Goal: Information Seeking & Learning: Learn about a topic

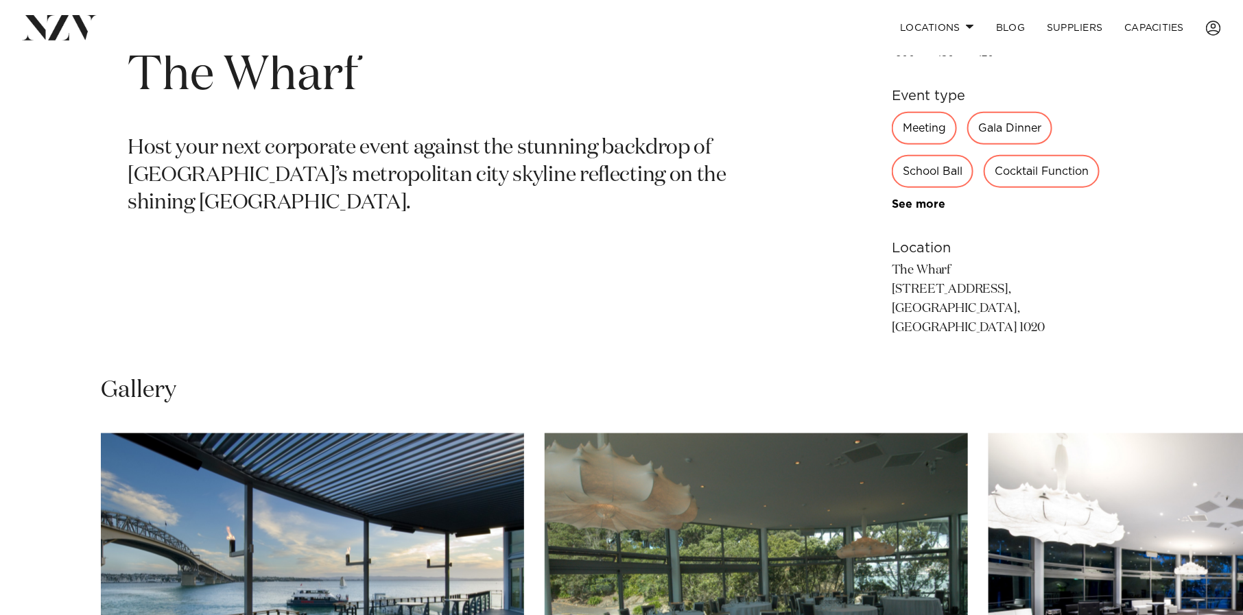
scroll to position [719, 0]
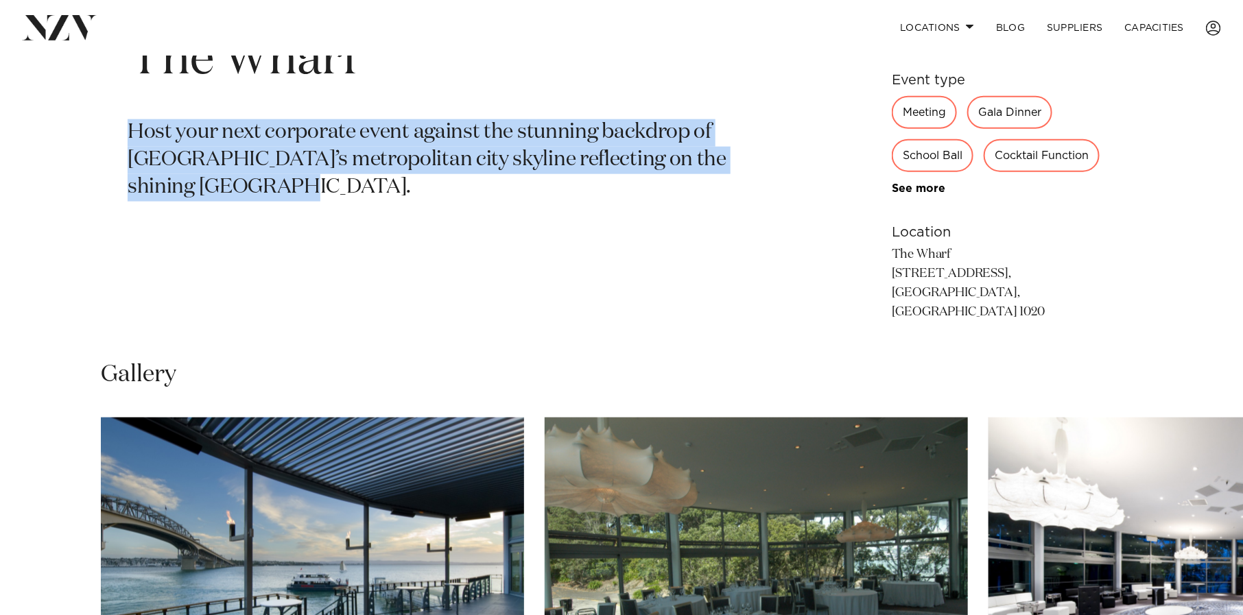
drag, startPoint x: 131, startPoint y: 129, endPoint x: 232, endPoint y: 182, distance: 114.2
click at [233, 179] on p "Host your next corporate event against the stunning backdrop of [GEOGRAPHIC_DAT…" at bounding box center [461, 160] width 667 height 82
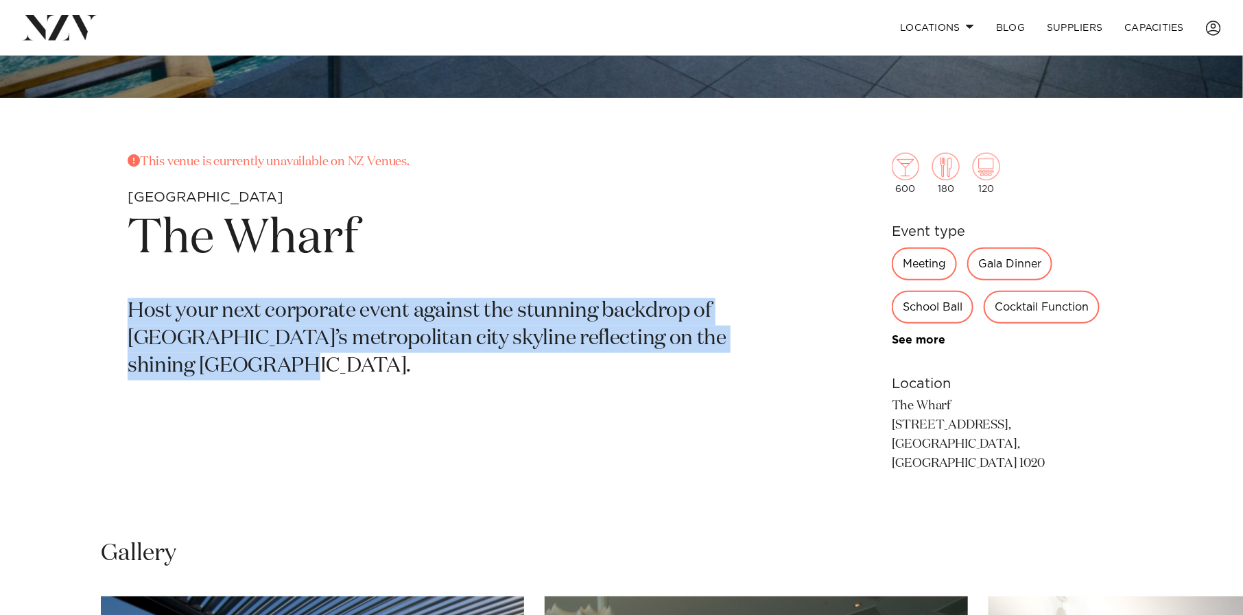
scroll to position [537, 0]
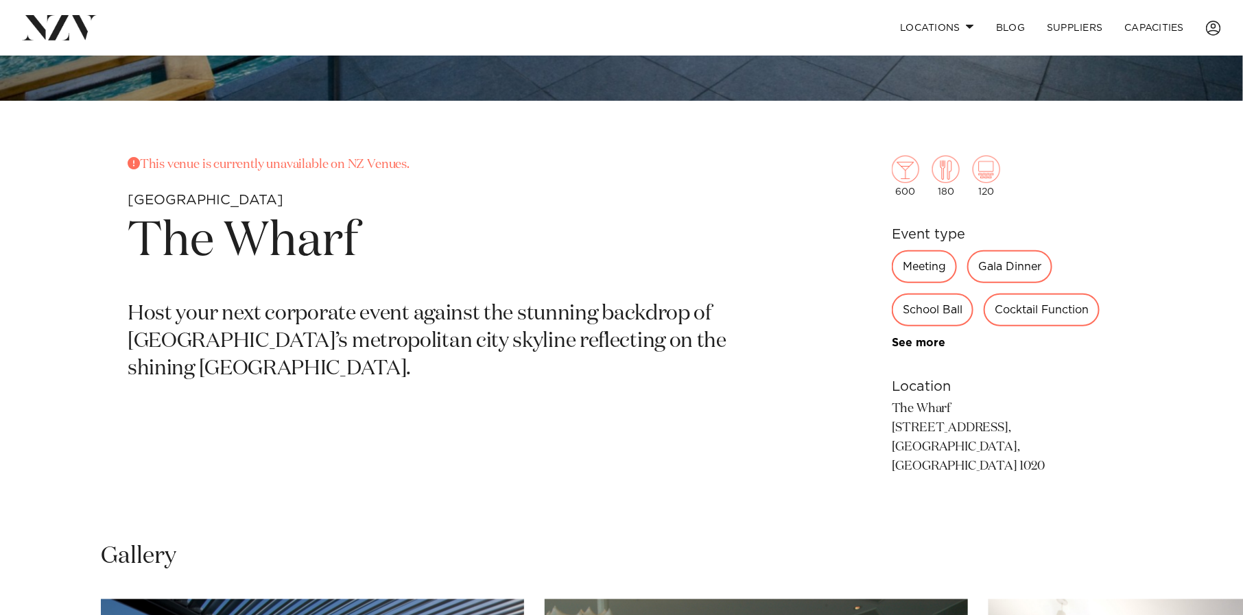
click at [401, 354] on p "Host your next corporate event against the stunning backdrop of [GEOGRAPHIC_DAT…" at bounding box center [461, 342] width 667 height 82
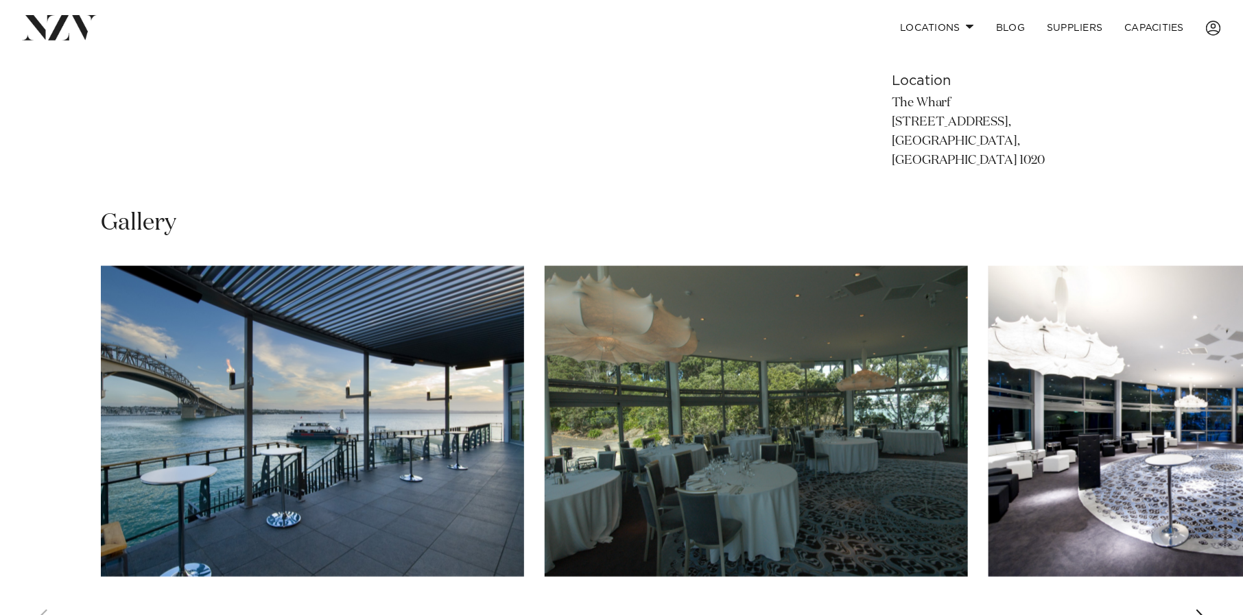
scroll to position [914, 0]
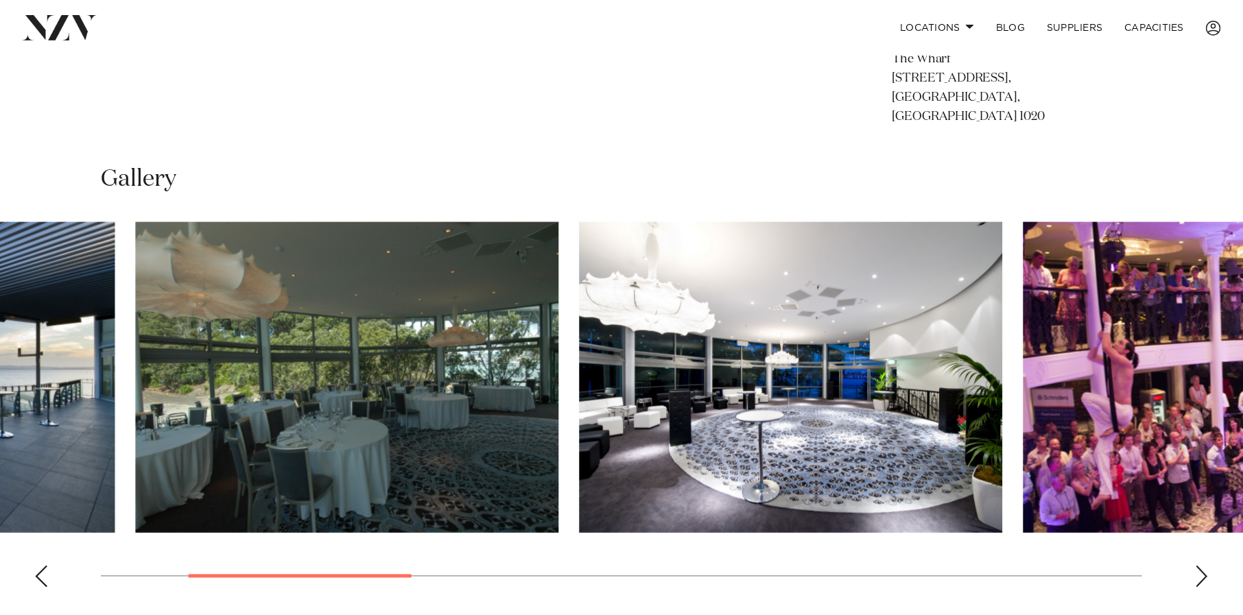
click at [224, 360] on img "2 / 11" at bounding box center [347, 377] width 423 height 311
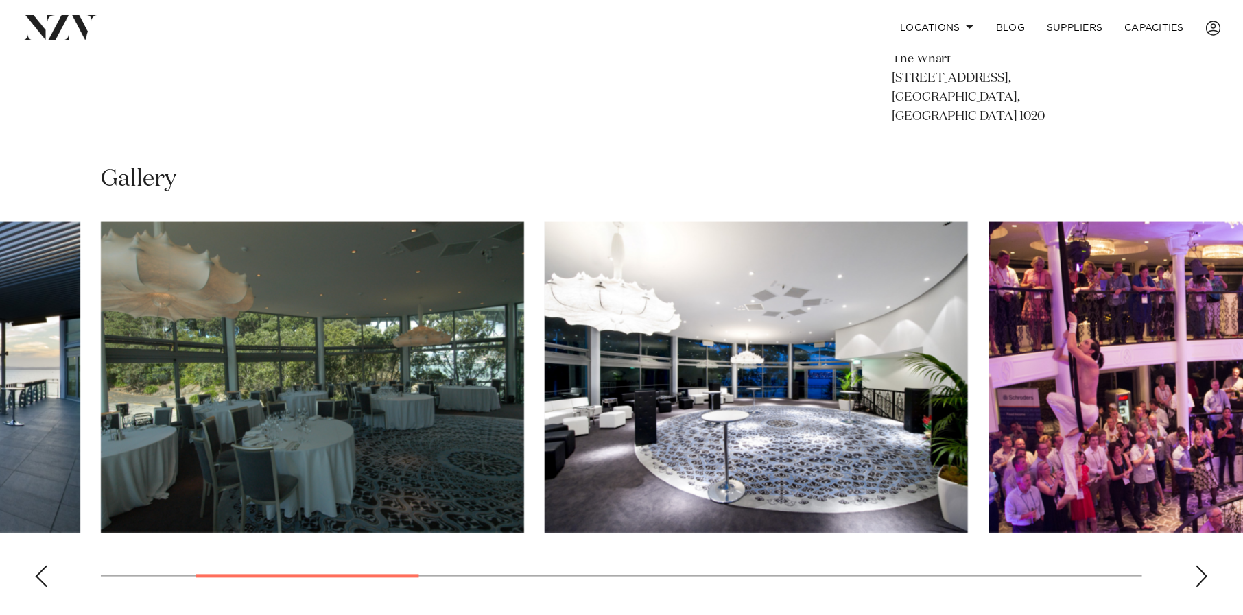
click at [545, 364] on img "3 / 11" at bounding box center [756, 377] width 423 height 311
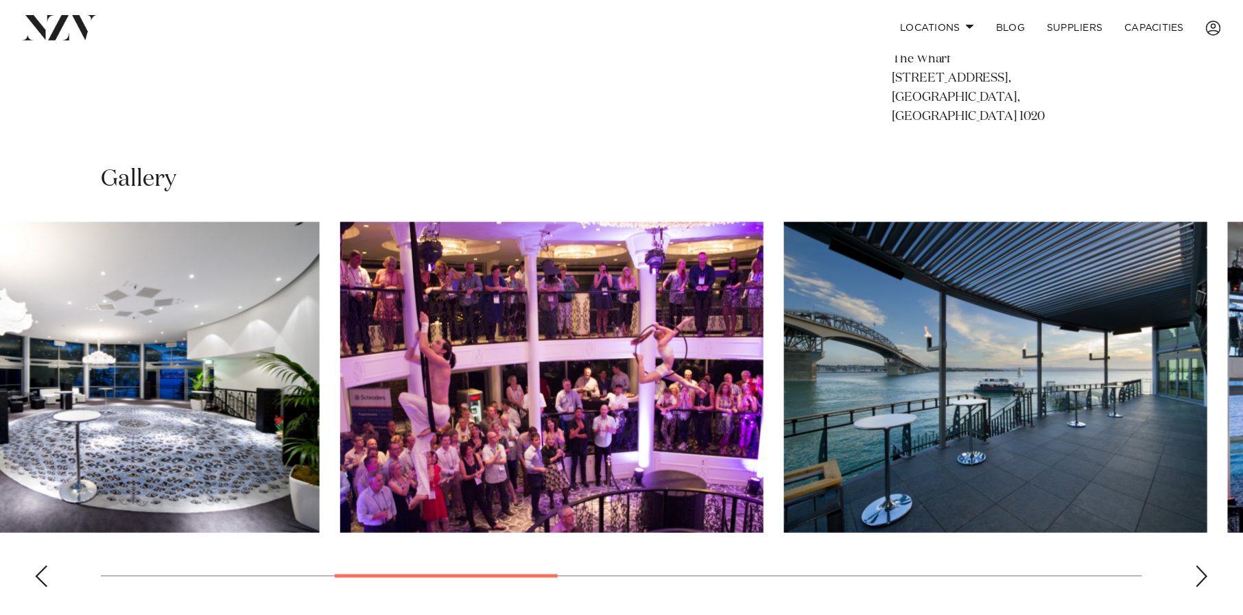
click at [340, 322] on img "4 / 11" at bounding box center [551, 377] width 423 height 311
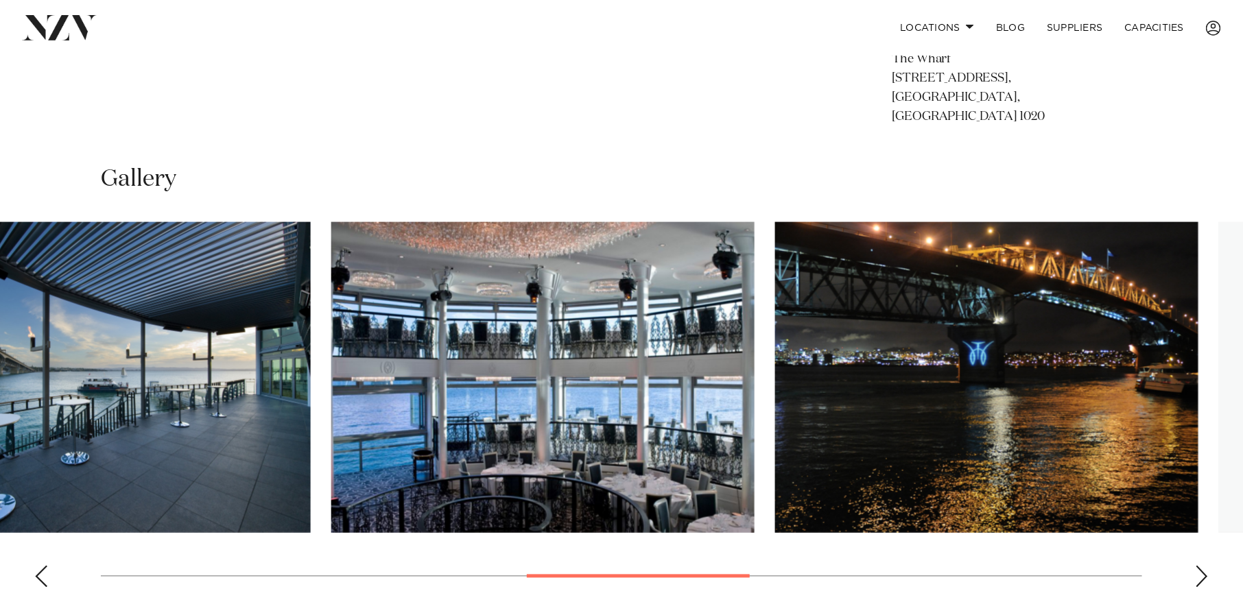
click at [0, 341] on html "Locations [GEOGRAPHIC_DATA] [GEOGRAPHIC_DATA] [GEOGRAPHIC_DATA] [GEOGRAPHIC_DAT…" at bounding box center [621, 260] width 1243 height 2349
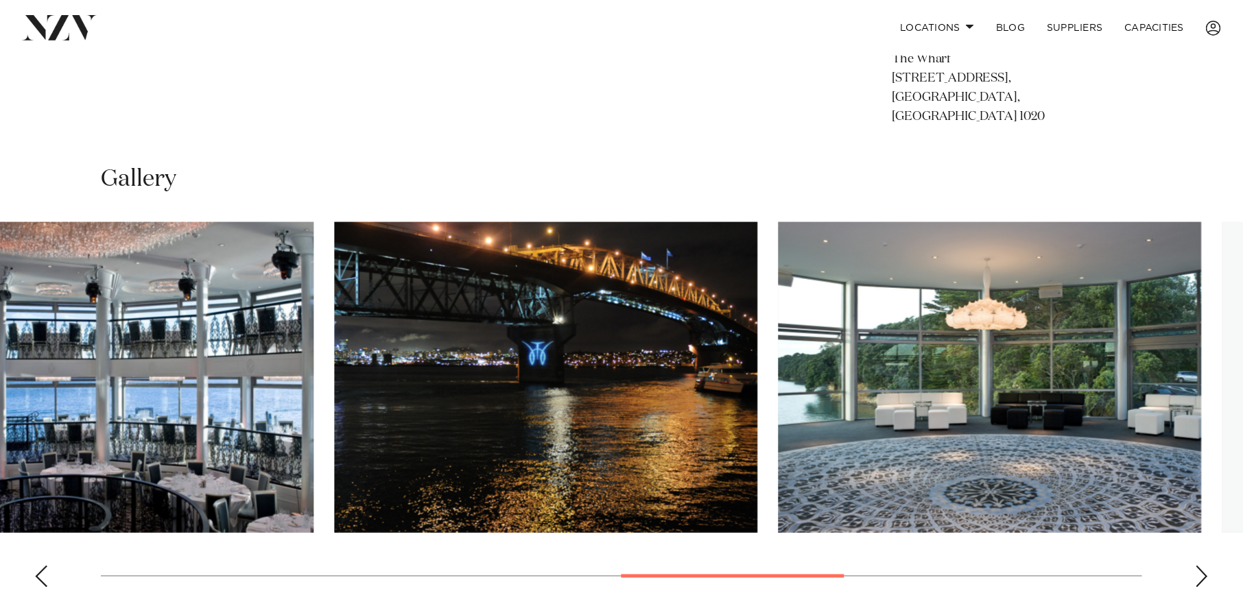
click at [0, 362] on html "Locations [GEOGRAPHIC_DATA] [GEOGRAPHIC_DATA] [GEOGRAPHIC_DATA] [GEOGRAPHIC_DAT…" at bounding box center [621, 260] width 1243 height 2349
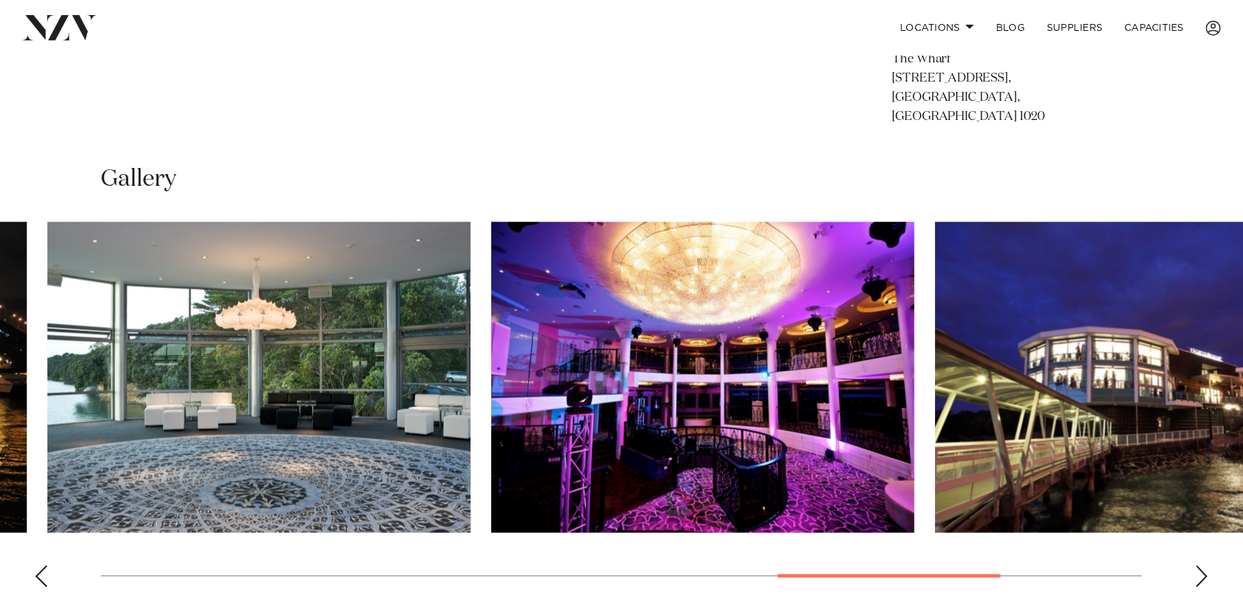
click at [31, 271] on swiper-container at bounding box center [621, 410] width 1243 height 377
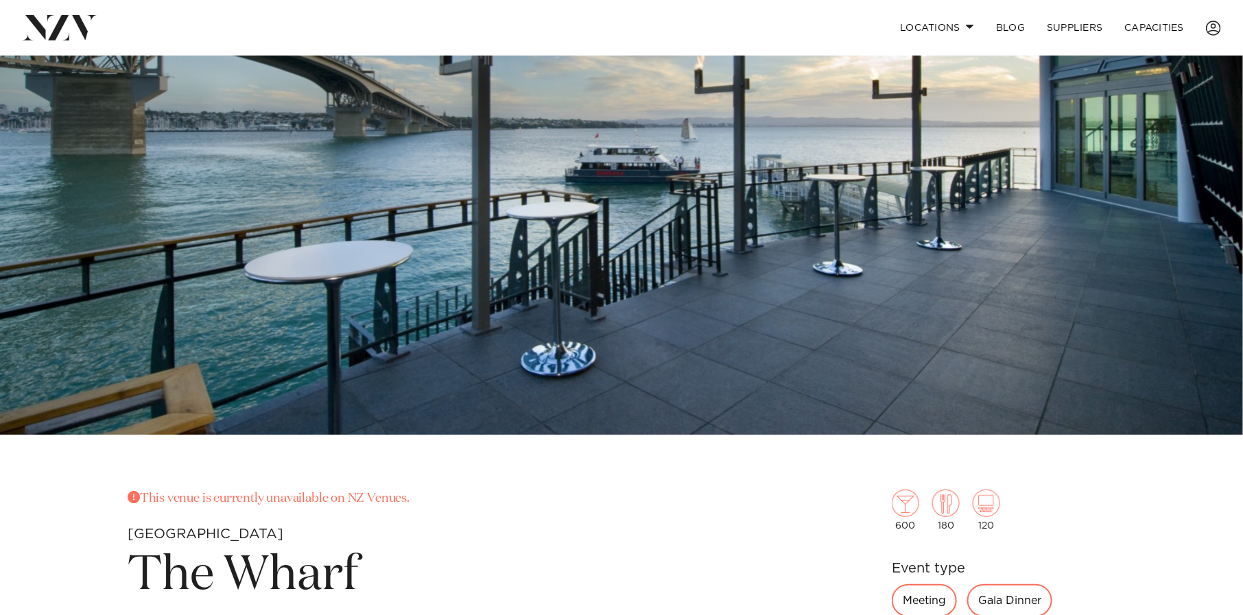
scroll to position [179, 0]
